Goal: Navigation & Orientation: Understand site structure

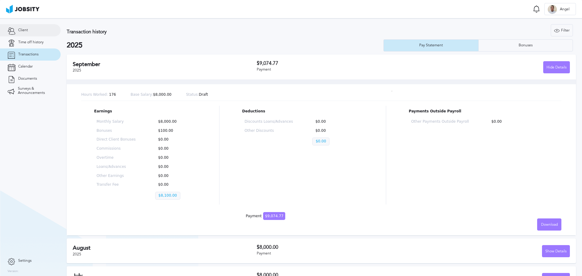
click at [35, 33] on link "Client" at bounding box center [30, 30] width 61 height 12
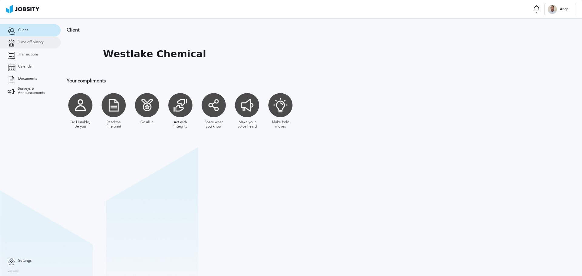
click at [35, 42] on span "Time off history" at bounding box center [30, 42] width 25 height 4
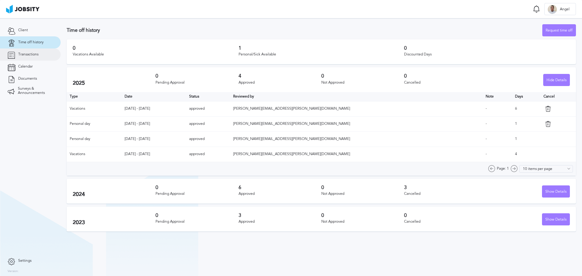
click at [31, 53] on span "Transactions" at bounding box center [28, 54] width 20 height 4
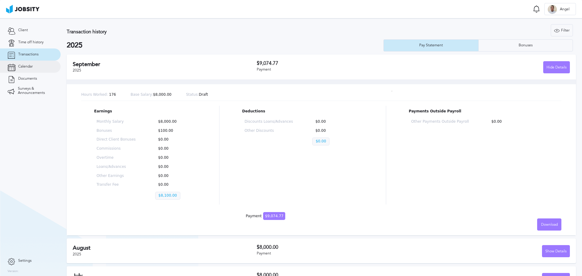
click at [31, 66] on span "Calendar" at bounding box center [25, 67] width 15 height 4
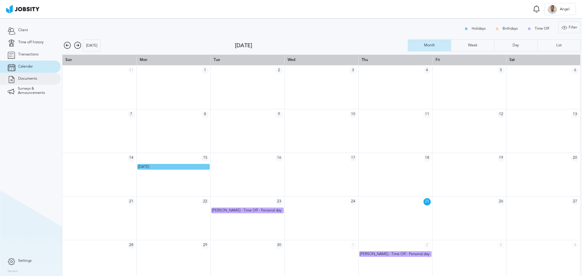
click at [30, 80] on span "Documents" at bounding box center [27, 79] width 19 height 4
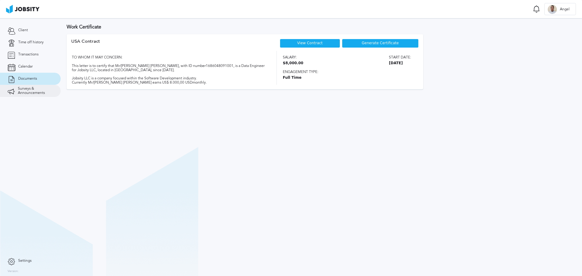
click at [30, 92] on span "Surveys & Announcements" at bounding box center [35, 91] width 35 height 8
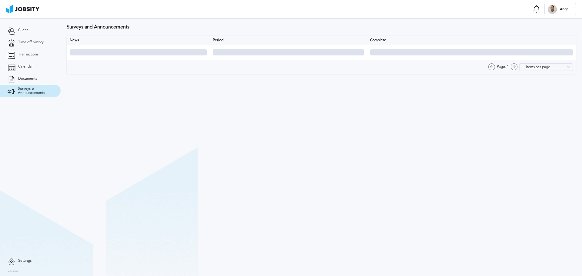
type input "10 items per page"
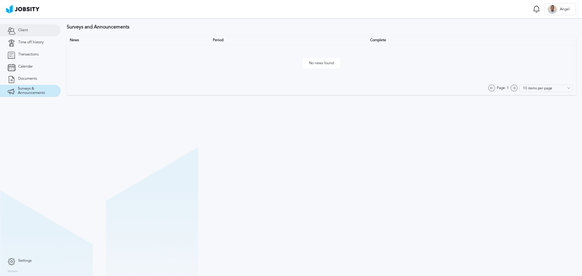
click at [33, 30] on link "Client" at bounding box center [30, 30] width 61 height 12
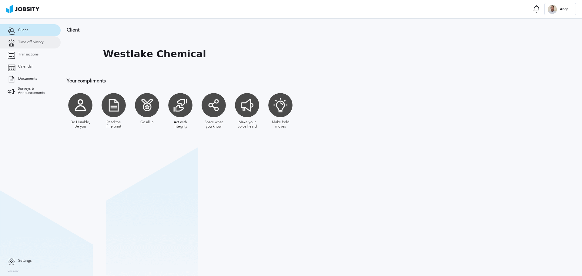
click at [39, 44] on span "Time off history" at bounding box center [30, 42] width 25 height 4
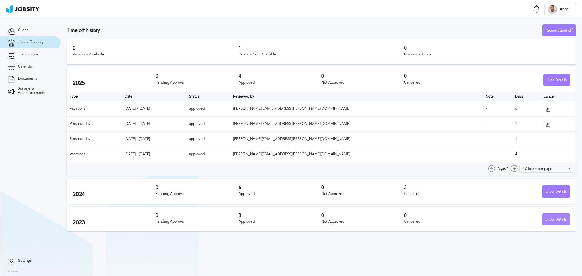
click at [557, 218] on div "Show Details" at bounding box center [556, 220] width 27 height 12
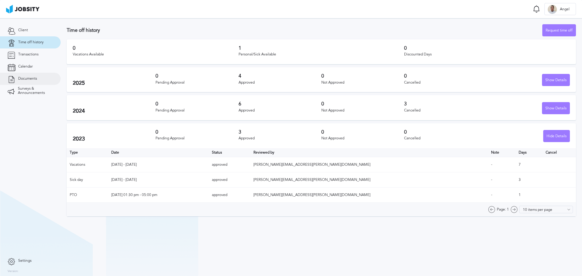
click at [543, 130] on button "Hide Details" at bounding box center [556, 136] width 27 height 12
